Goal: Check status

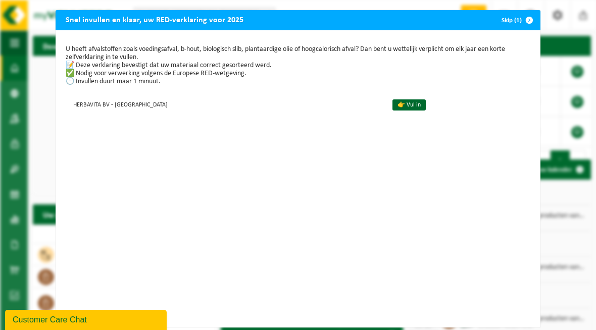
click at [525, 19] on span "button" at bounding box center [529, 20] width 20 height 20
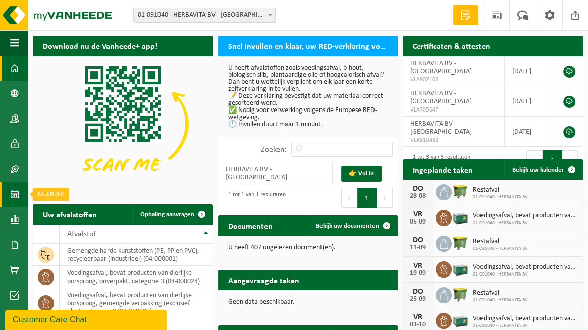
click at [10, 194] on span at bounding box center [14, 194] width 9 height 25
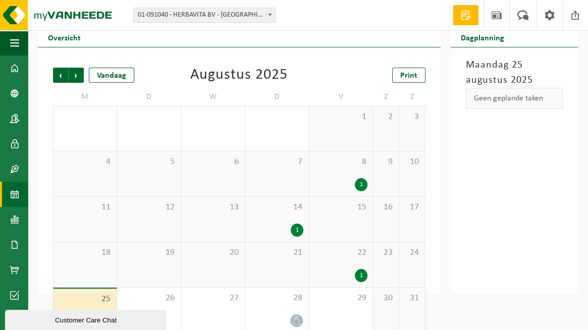
scroll to position [44, 0]
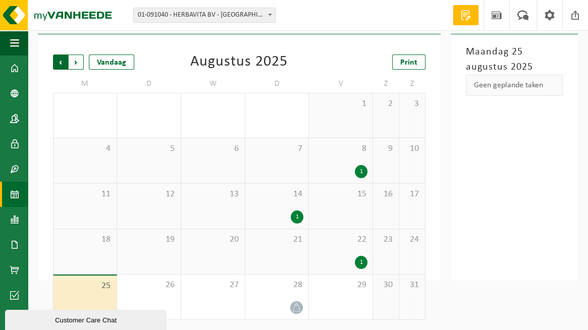
click at [79, 63] on span "Volgende" at bounding box center [76, 62] width 15 height 15
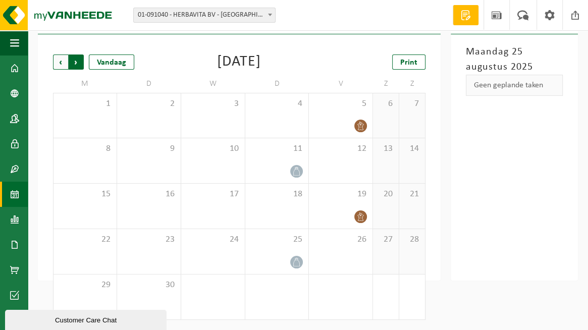
click at [57, 63] on span "Vorige" at bounding box center [60, 62] width 15 height 15
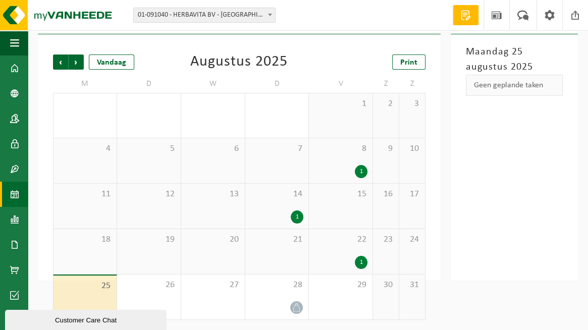
click at [89, 290] on span "25" at bounding box center [85, 286] width 53 height 11
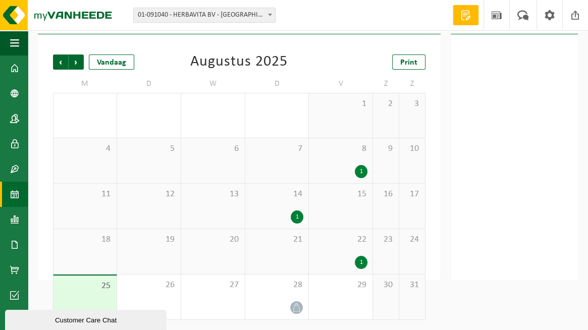
click at [276, 209] on div "14 1" at bounding box center [277, 206] width 64 height 45
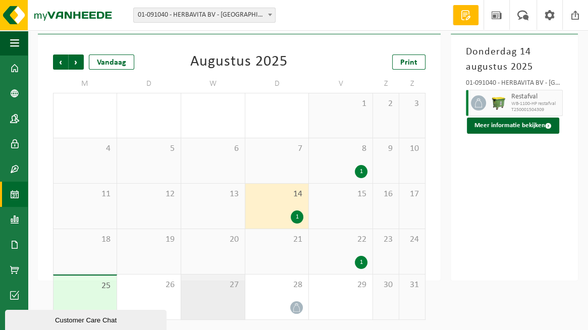
click at [215, 290] on span "27" at bounding box center [213, 285] width 54 height 11
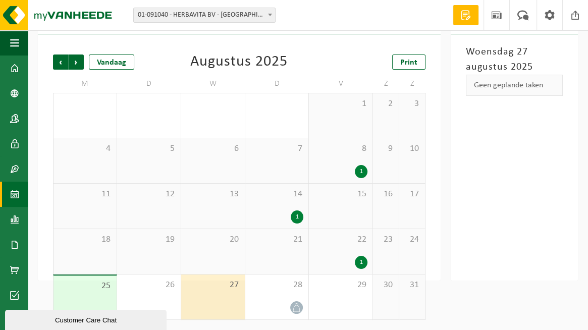
click at [210, 296] on div "27" at bounding box center [213, 297] width 64 height 45
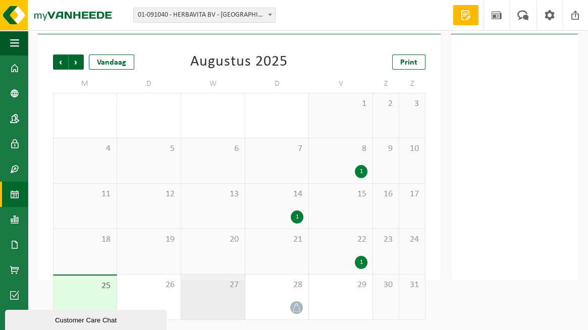
click at [225, 295] on div "27" at bounding box center [213, 297] width 64 height 45
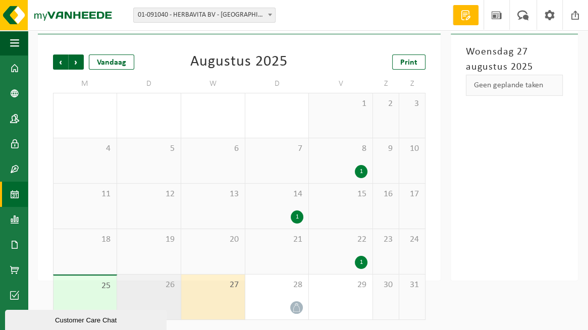
click at [156, 300] on div "26" at bounding box center [149, 297] width 64 height 45
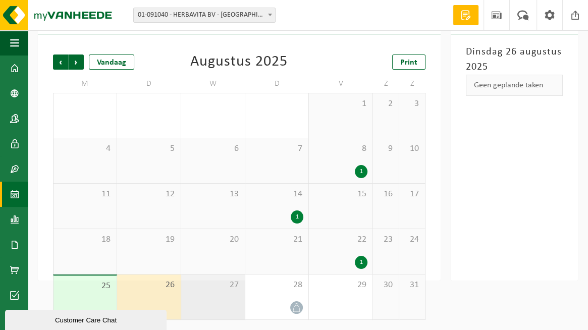
click at [204, 290] on span "27" at bounding box center [213, 285] width 54 height 11
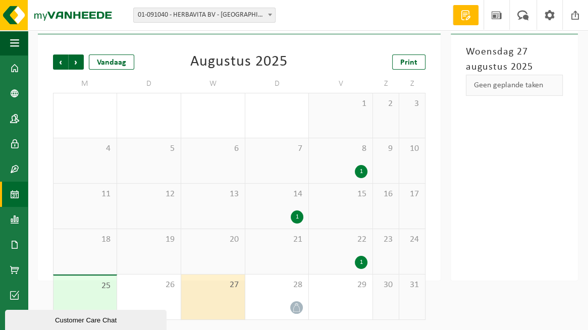
click at [221, 291] on div "27" at bounding box center [213, 297] width 64 height 45
